Goal: Check status: Check status

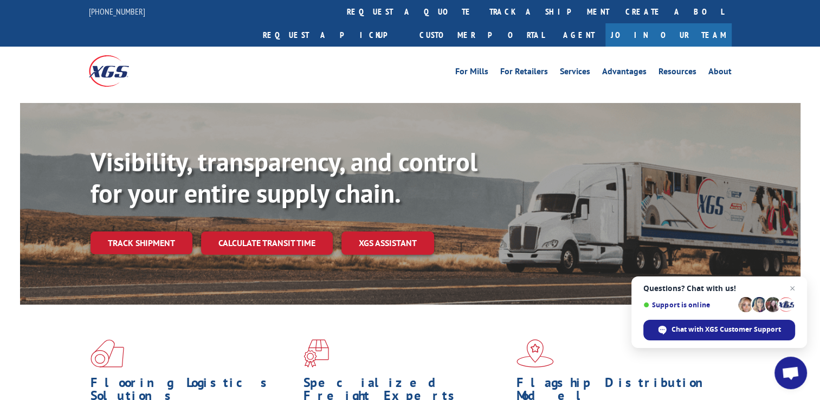
click at [481, 12] on link "track a shipment" at bounding box center [549, 11] width 136 height 23
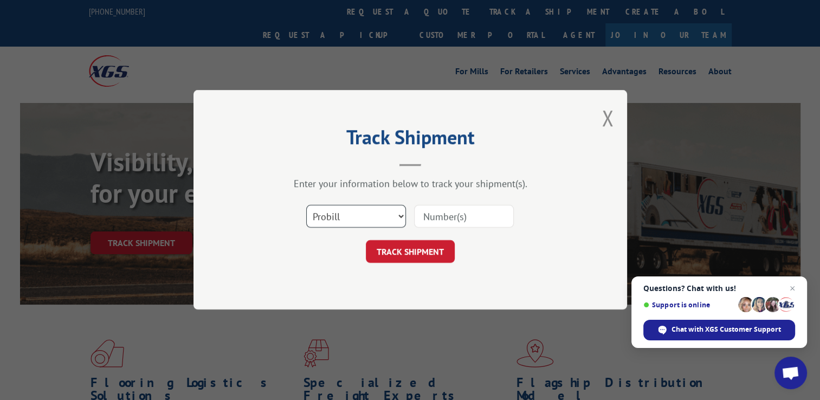
click at [398, 215] on select "Select category... Probill BOL PO" at bounding box center [356, 216] width 100 height 23
click at [306, 205] on select "Select category... Probill BOL PO" at bounding box center [356, 216] width 100 height 23
click at [453, 211] on input at bounding box center [464, 216] width 100 height 23
drag, startPoint x: 453, startPoint y: 211, endPoint x: 434, endPoint y: 214, distance: 19.2
click at [434, 214] on input at bounding box center [464, 216] width 100 height 23
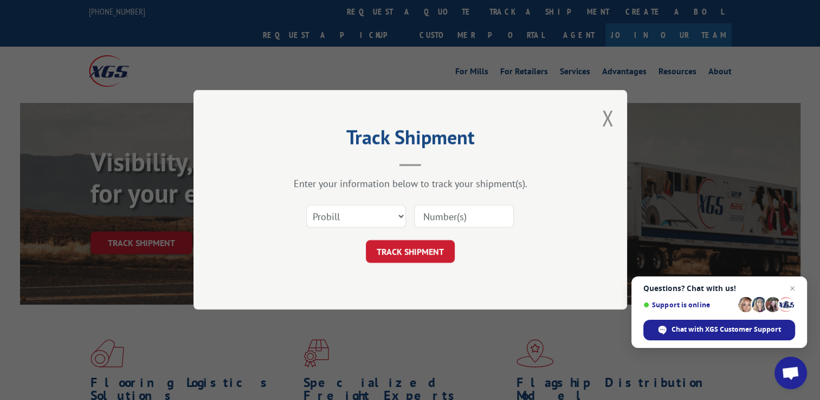
paste input "17639932"
type input "17639932"
click at [431, 253] on button "TRACK SHIPMENT" at bounding box center [410, 252] width 89 height 23
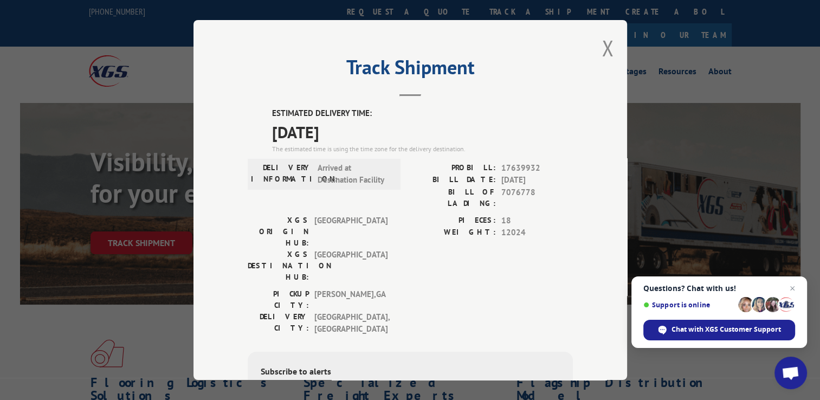
click at [607, 49] on button "Close modal" at bounding box center [608, 48] width 12 height 29
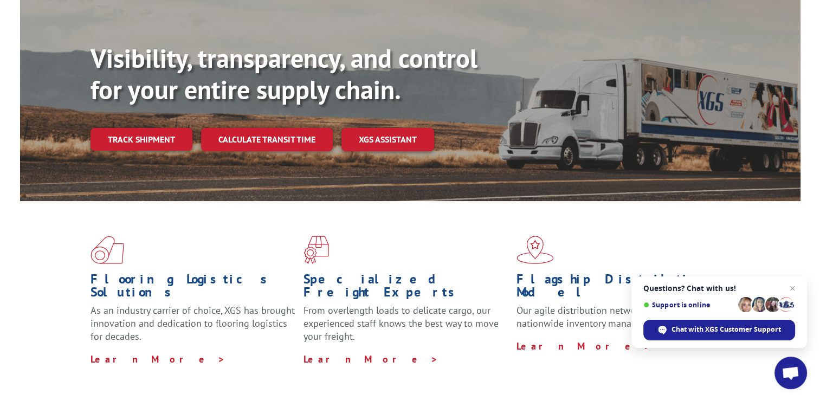
scroll to position [54, 0]
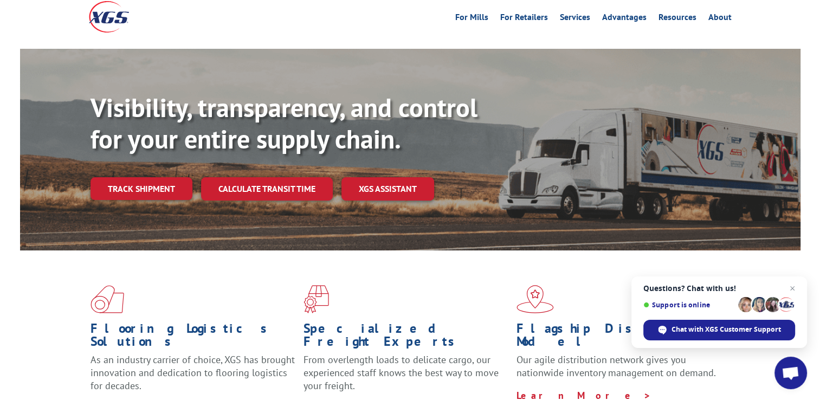
click at [694, 331] on span "Chat with XGS Customer Support" at bounding box center [727, 330] width 110 height 10
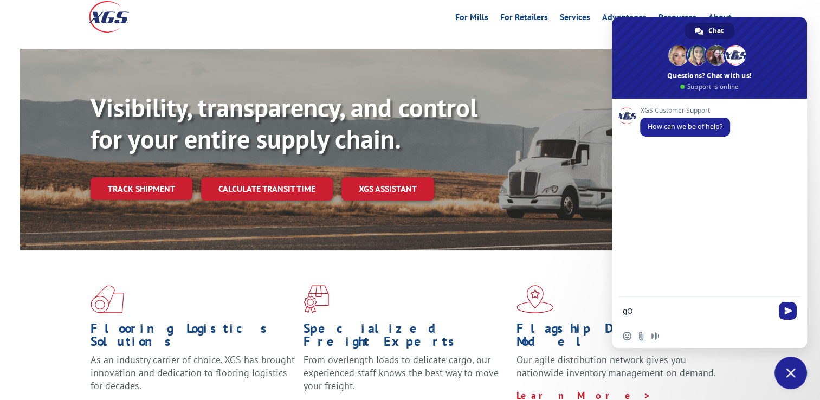
type textarea "g"
type textarea "Good morning, need to see if we can get Pro # 17639932 delivered early morning …"
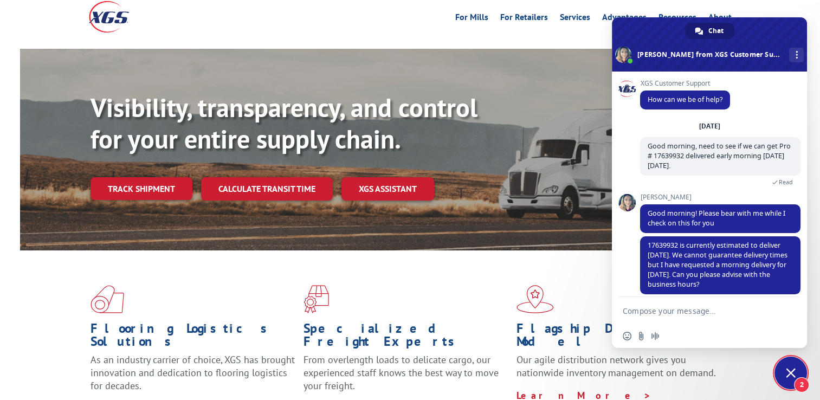
scroll to position [14, 0]
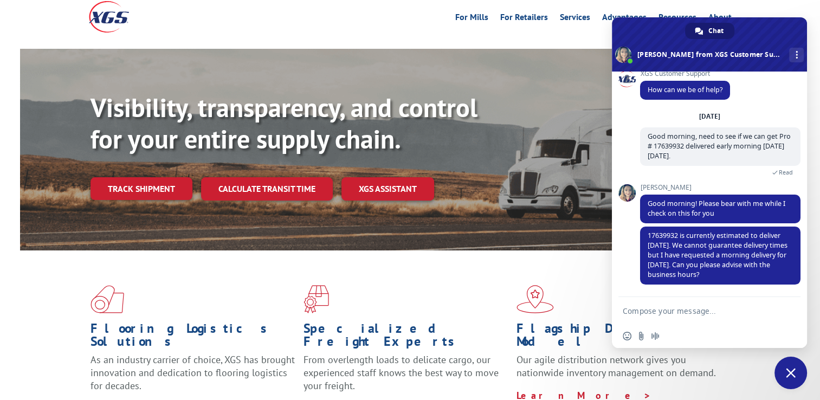
click at [671, 316] on textarea "Compose your message..." at bounding box center [698, 311] width 150 height 10
type textarea "w"
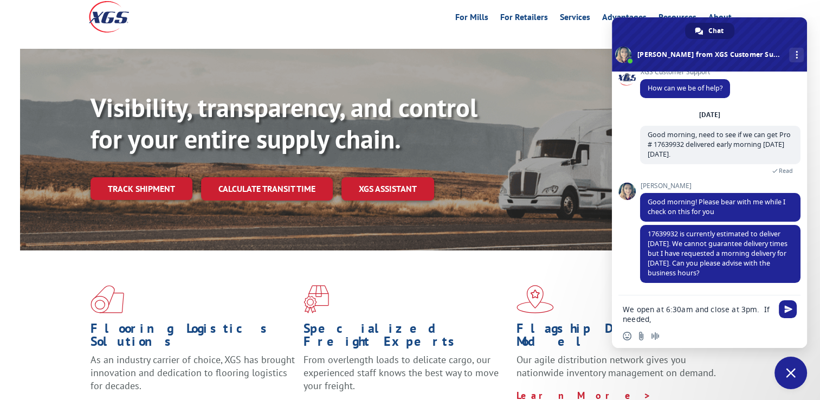
scroll to position [37, 0]
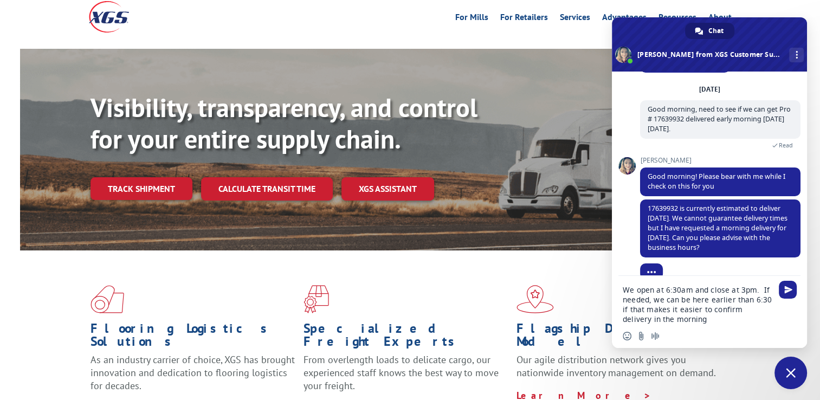
type textarea "We open at 6:30am and close at 3pm. If needed, we can be here earlier than 6:30…"
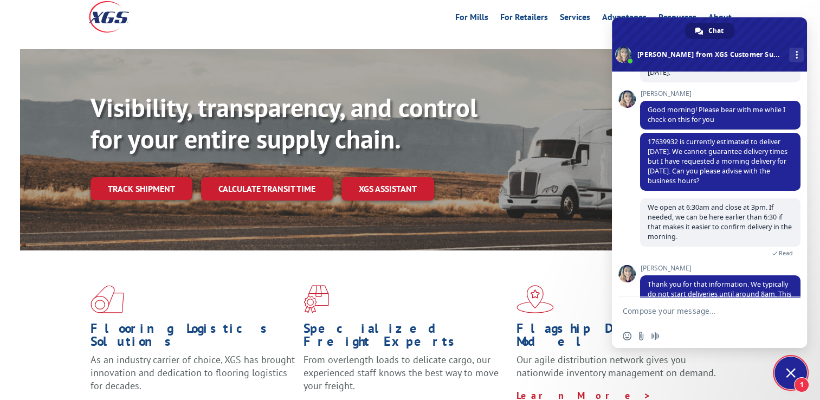
scroll to position [150, 0]
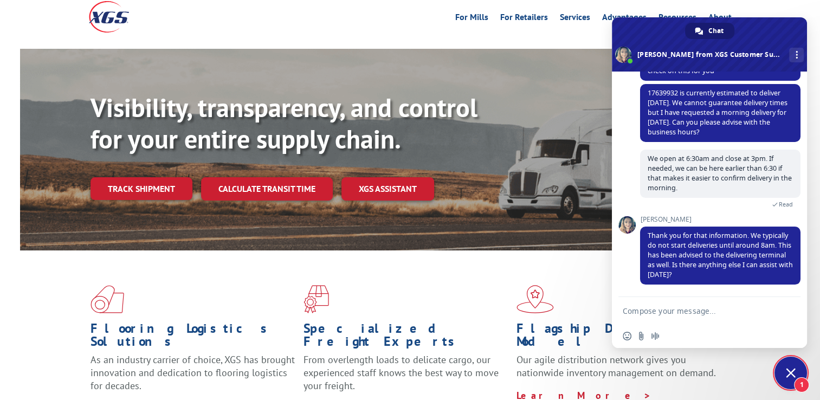
click at [647, 309] on textarea "Compose your message..." at bounding box center [698, 311] width 150 height 10
type textarea "no, that is it, thank you."
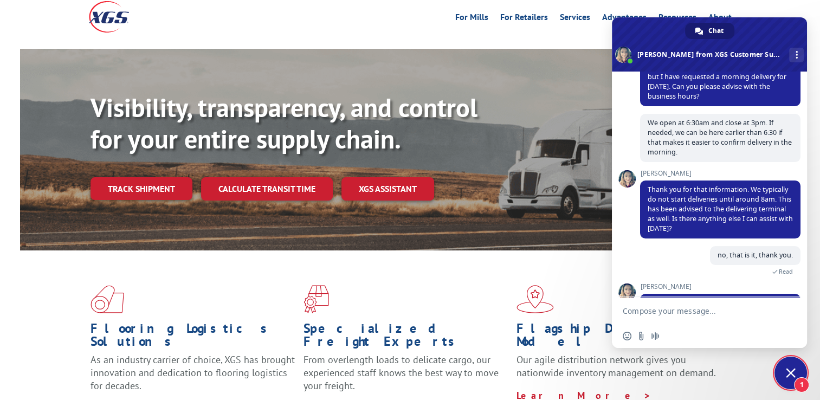
scroll to position [266, 0]
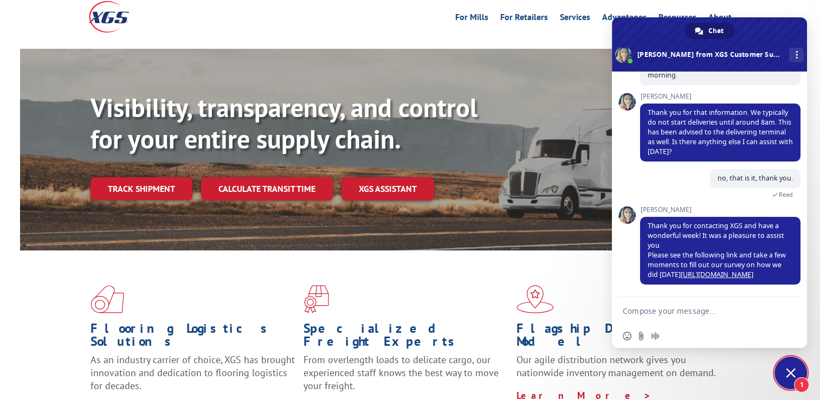
click at [720, 276] on link "[URL][DOMAIN_NAME]" at bounding box center [717, 274] width 73 height 9
